Goal: Information Seeking & Learning: Check status

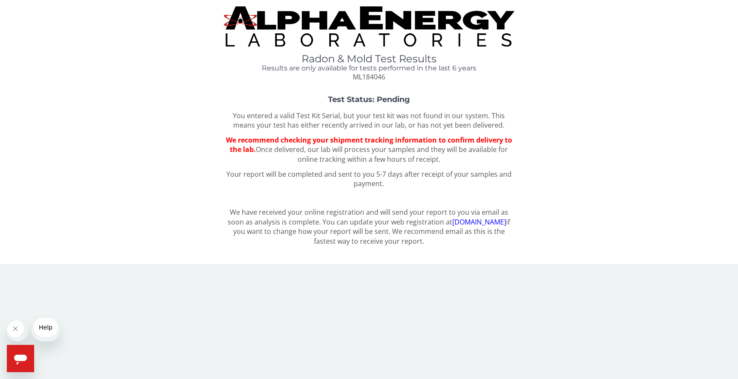
click at [486, 227] on link "[DOMAIN_NAME]" at bounding box center [479, 221] width 54 height 9
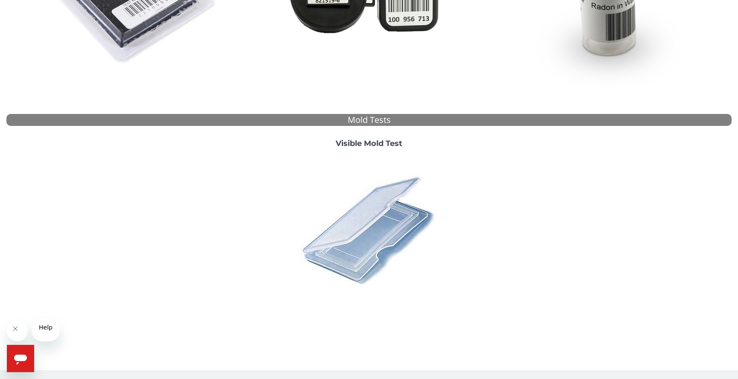
scroll to position [275, 0]
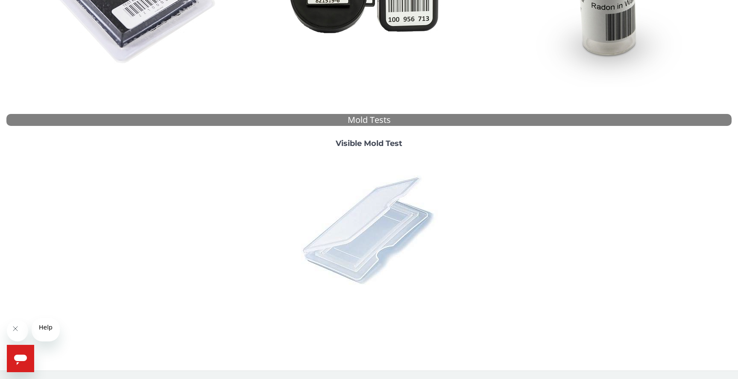
click at [378, 204] on img at bounding box center [369, 230] width 150 height 150
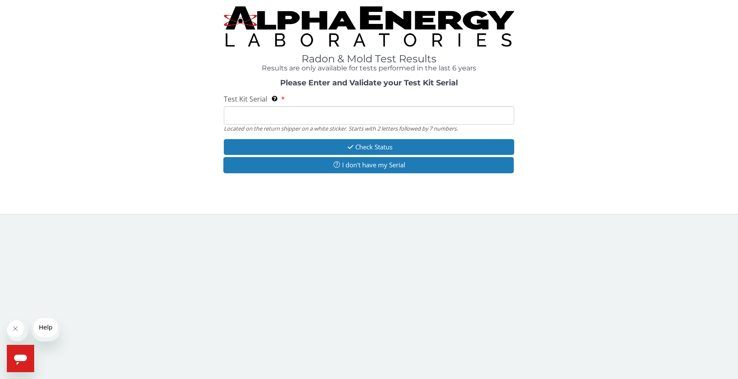
click at [276, 125] on input "Test Kit Serial Located on the return shipper on a white sticker. Starts with 2…" at bounding box center [369, 115] width 290 height 18
paste input "ML184046"
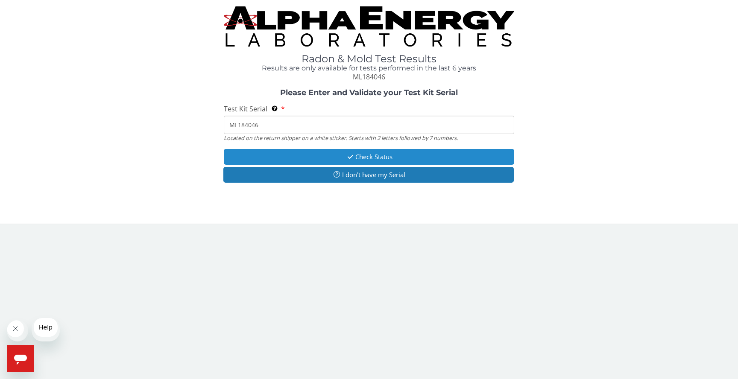
type input "ML184046"
click at [371, 165] on button "Check Status" at bounding box center [369, 157] width 290 height 16
